Goal: Transaction & Acquisition: Purchase product/service

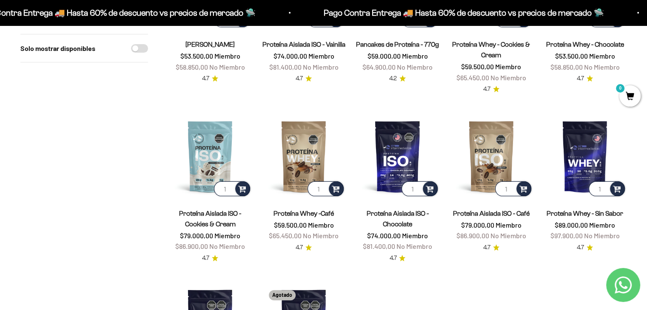
scroll to position [189, 0]
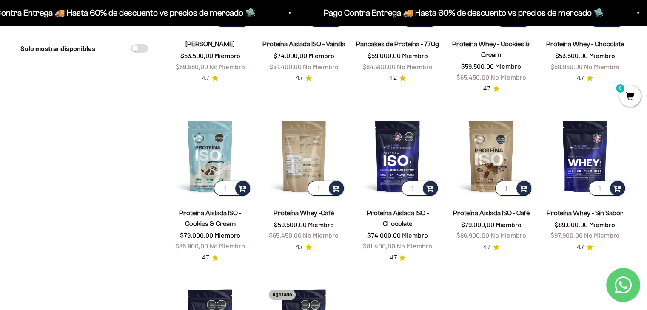
click at [303, 140] on img at bounding box center [303, 155] width 83 height 83
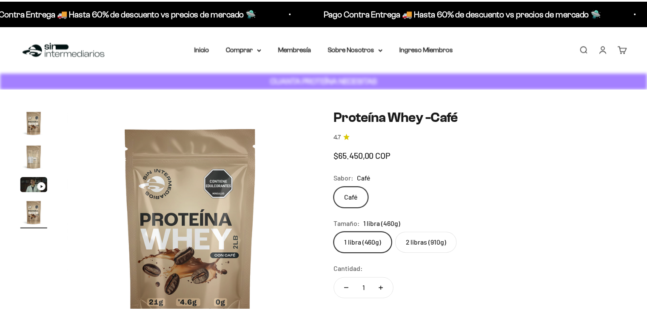
scroll to position [70, 0]
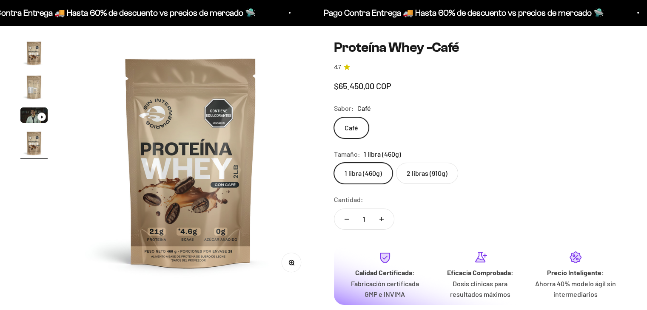
click at [404, 163] on label "2 libras (910g)" at bounding box center [427, 173] width 62 height 21
click at [334, 162] on input "2 libras (910g)" at bounding box center [333, 162] width 0 height 0
radio input "true"
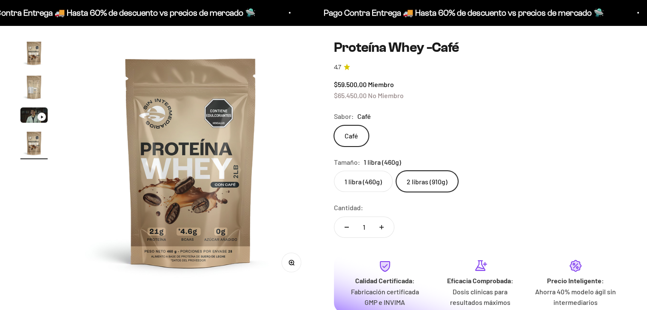
scroll to position [51, 0]
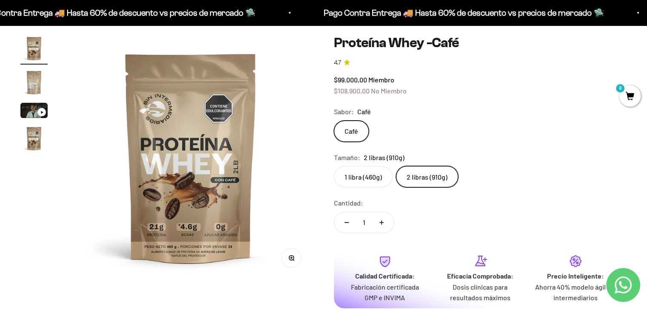
scroll to position [74, 0]
click at [34, 97] on button "Ir al artículo 2" at bounding box center [33, 84] width 27 height 30
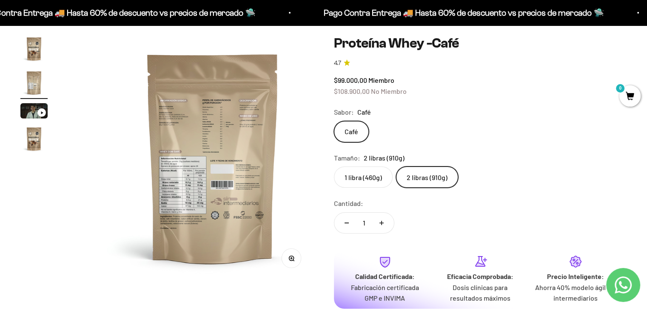
scroll to position [0, 255]
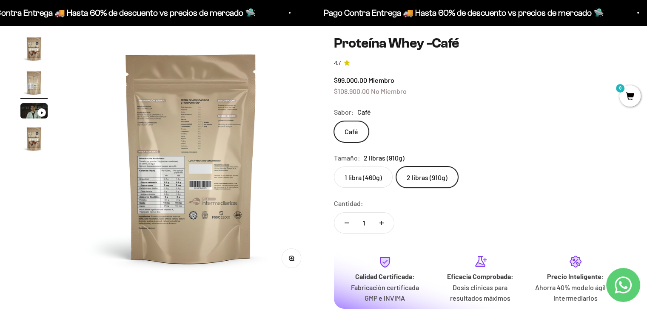
click at [211, 105] on img at bounding box center [190, 157] width 245 height 245
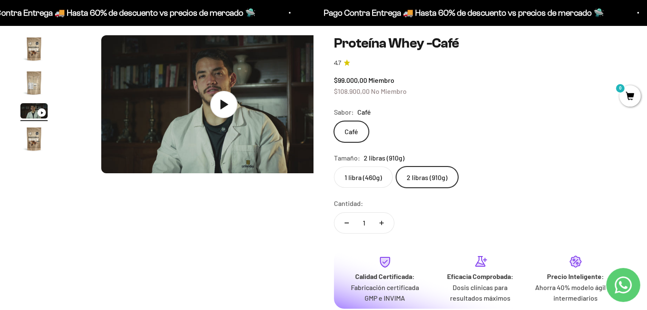
scroll to position [0, 510]
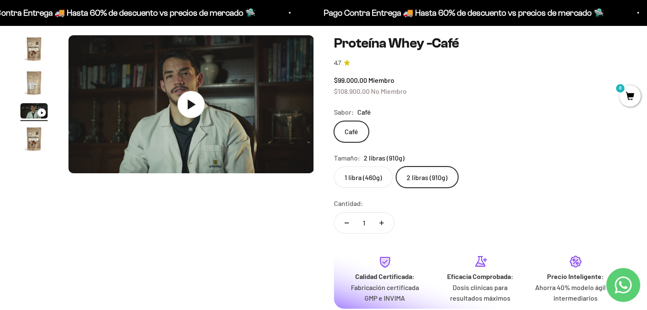
click at [36, 80] on img "Ir al artículo 2" at bounding box center [33, 82] width 27 height 27
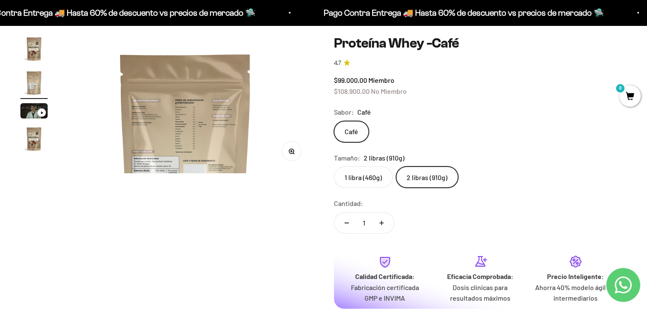
scroll to position [0, 255]
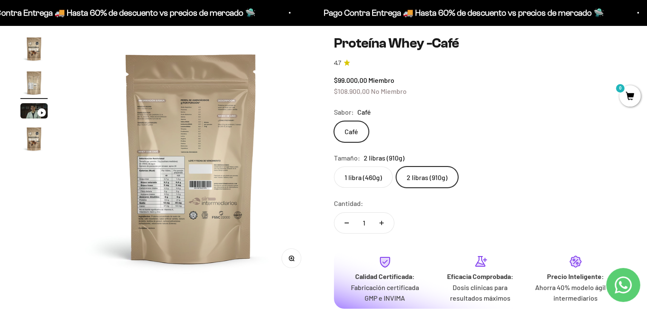
click at [298, 254] on button "Zoom" at bounding box center [291, 258] width 19 height 19
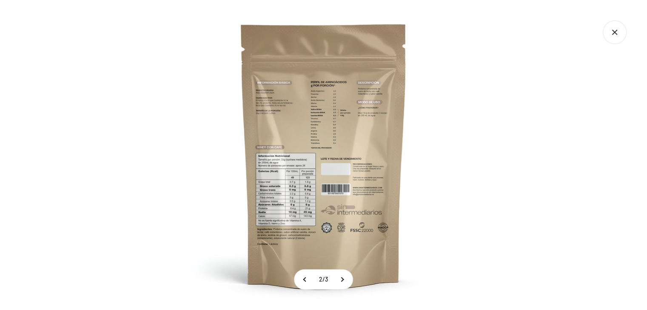
click at [263, 98] on img at bounding box center [323, 155] width 310 height 310
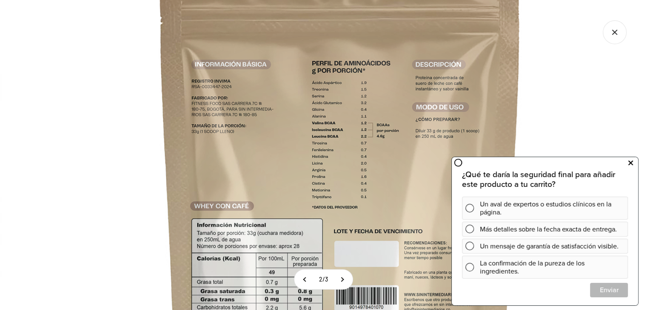
click at [629, 162] on icon at bounding box center [630, 163] width 5 height 11
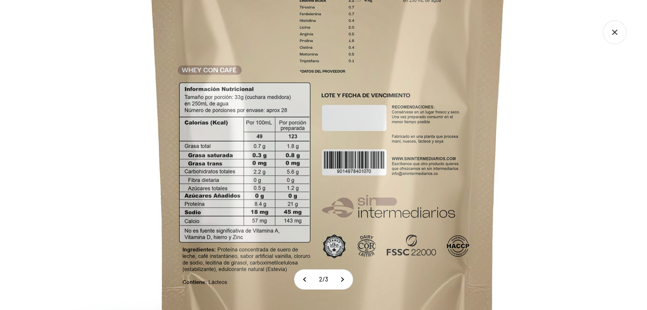
click at [454, 48] on img at bounding box center [328, 87] width 681 height 681
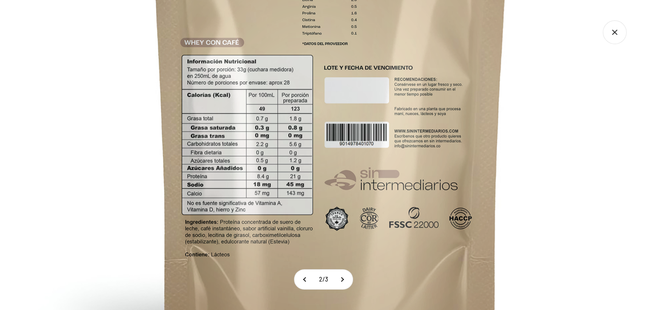
click at [403, 122] on img at bounding box center [330, 59] width 681 height 681
click at [68, 150] on img at bounding box center [330, 59] width 681 height 681
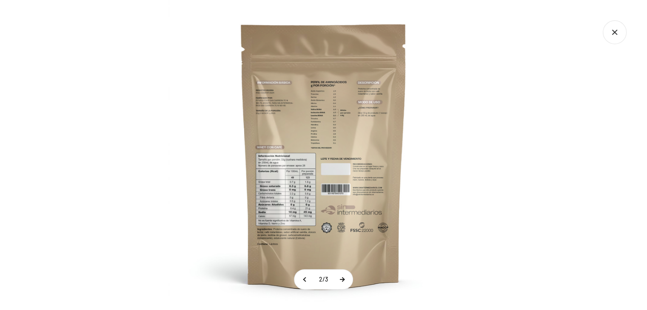
click at [339, 283] on button at bounding box center [341, 280] width 21 height 20
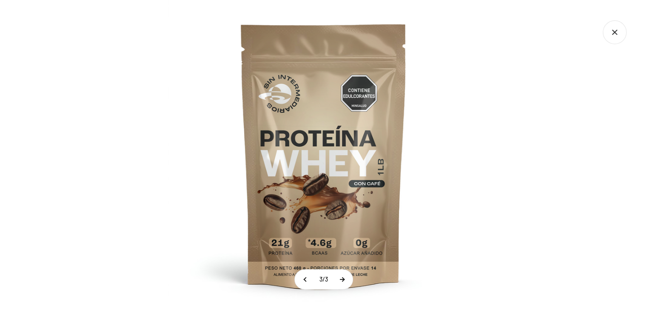
click at [339, 283] on button at bounding box center [341, 280] width 21 height 20
click at [344, 281] on button at bounding box center [341, 280] width 21 height 20
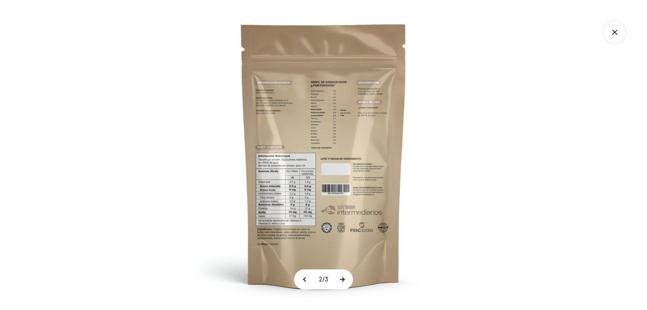
click at [344, 281] on button at bounding box center [341, 280] width 21 height 20
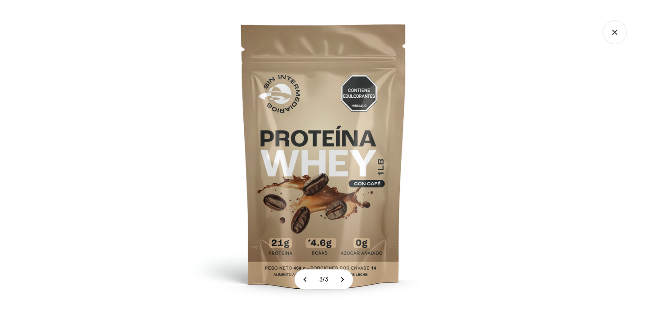
click at [614, 28] on icon "Cerrar galería" at bounding box center [615, 32] width 24 height 24
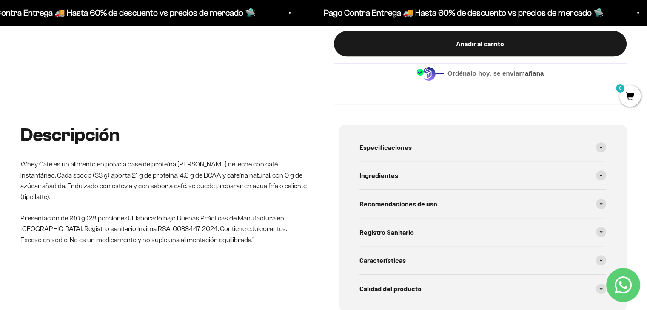
scroll to position [359, 0]
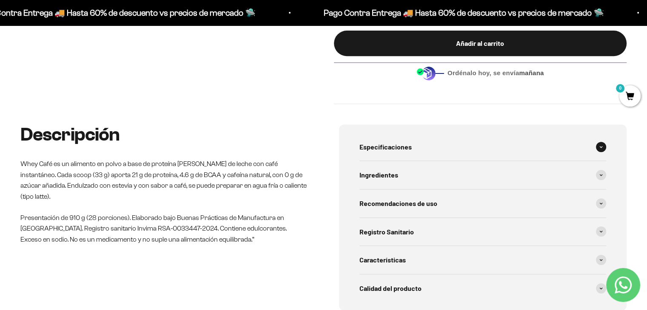
click at [439, 144] on div "Especificaciones" at bounding box center [482, 147] width 247 height 28
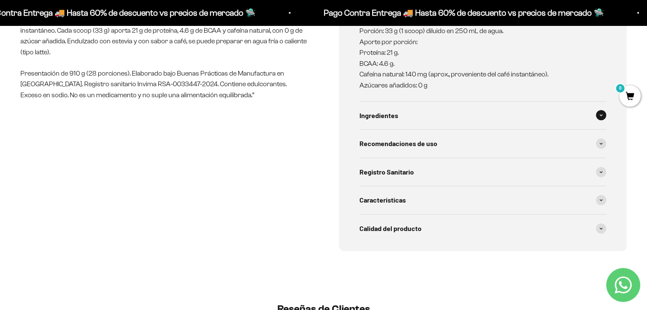
scroll to position [504, 0]
click at [424, 136] on div "Recomendaciones de uso" at bounding box center [482, 144] width 247 height 28
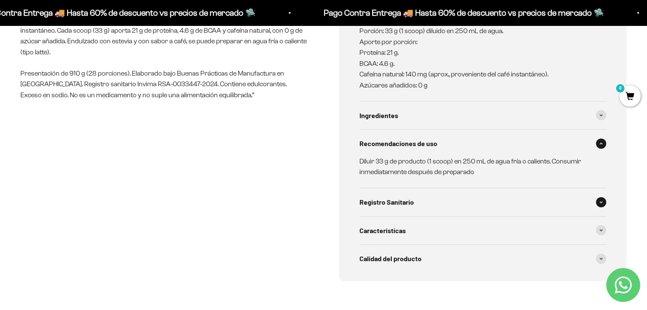
scroll to position [560, 0]
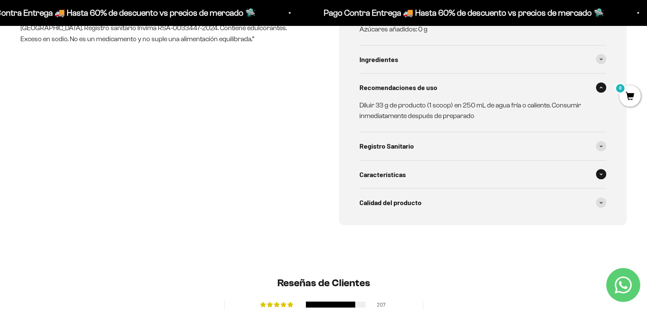
click at [388, 174] on span "Características" at bounding box center [382, 174] width 46 height 11
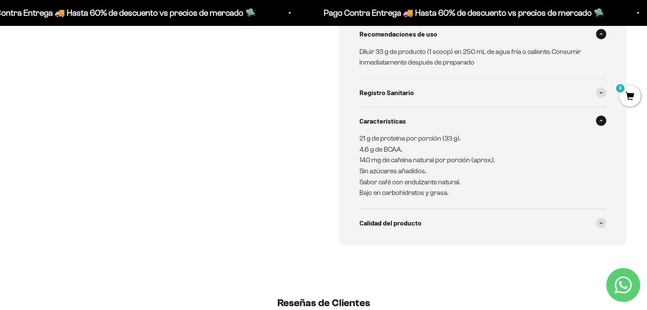
scroll to position [614, 0]
click at [394, 215] on div "Calidad del producto" at bounding box center [482, 222] width 247 height 28
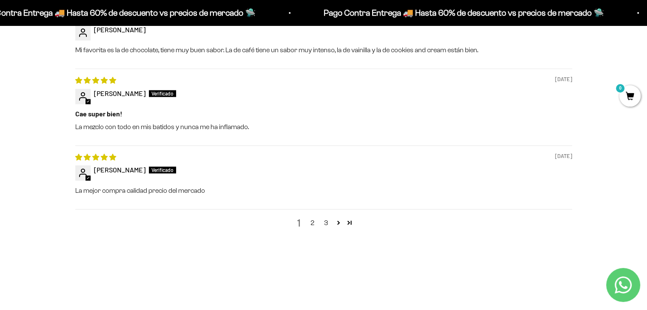
scroll to position [1266, 0]
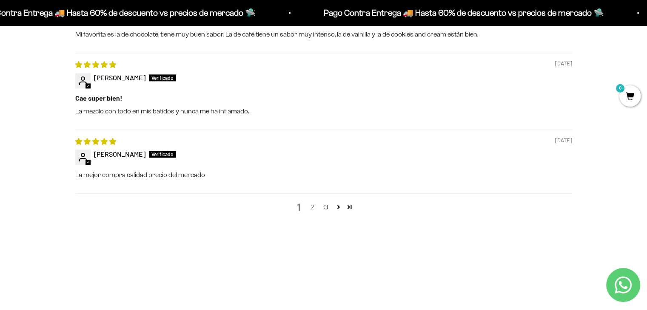
click at [311, 208] on link "2" at bounding box center [313, 207] width 14 height 10
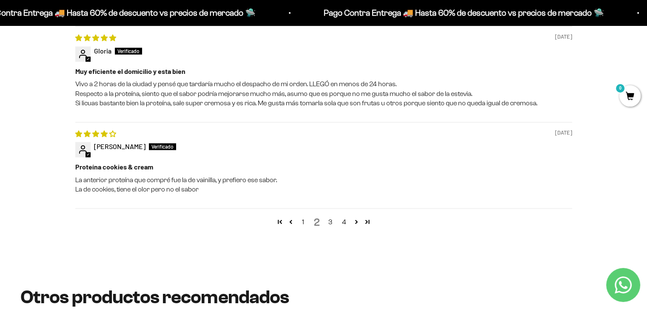
scroll to position [1319, 0]
click at [331, 225] on link "3" at bounding box center [331, 222] width 14 height 10
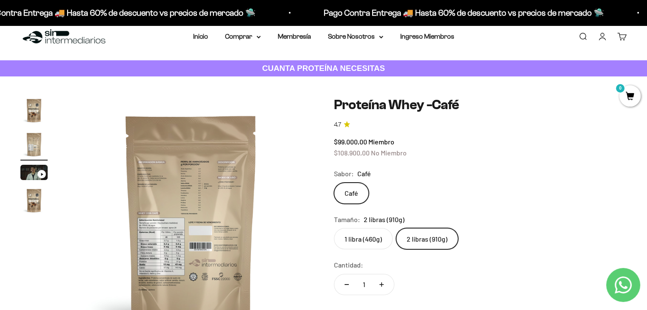
scroll to position [0, 0]
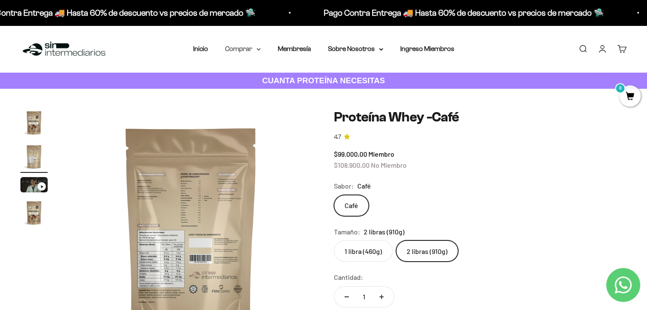
click at [247, 50] on summary "Comprar" at bounding box center [243, 48] width 36 height 11
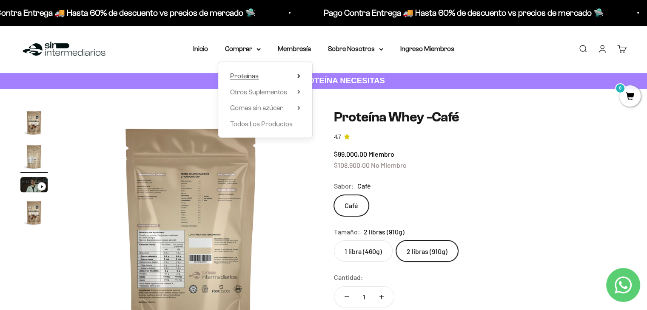
click at [257, 74] on span "Proteínas" at bounding box center [244, 75] width 28 height 7
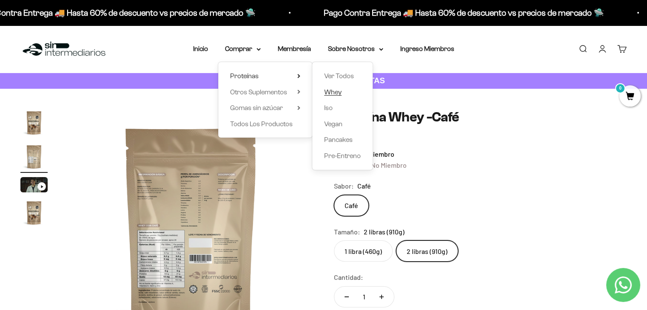
click at [336, 92] on span "Whey" at bounding box center [332, 91] width 17 height 7
